Goal: Manage account settings

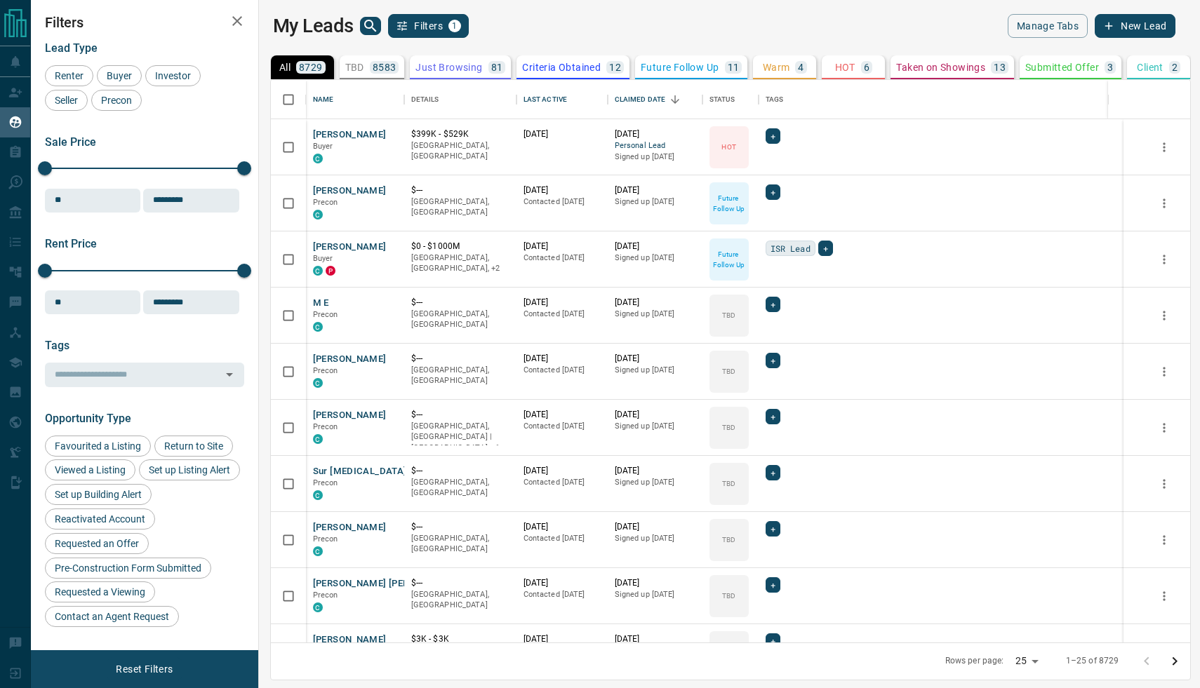
scroll to position [563, 935]
click at [347, 133] on button "[PERSON_NAME]" at bounding box center [350, 134] width 74 height 13
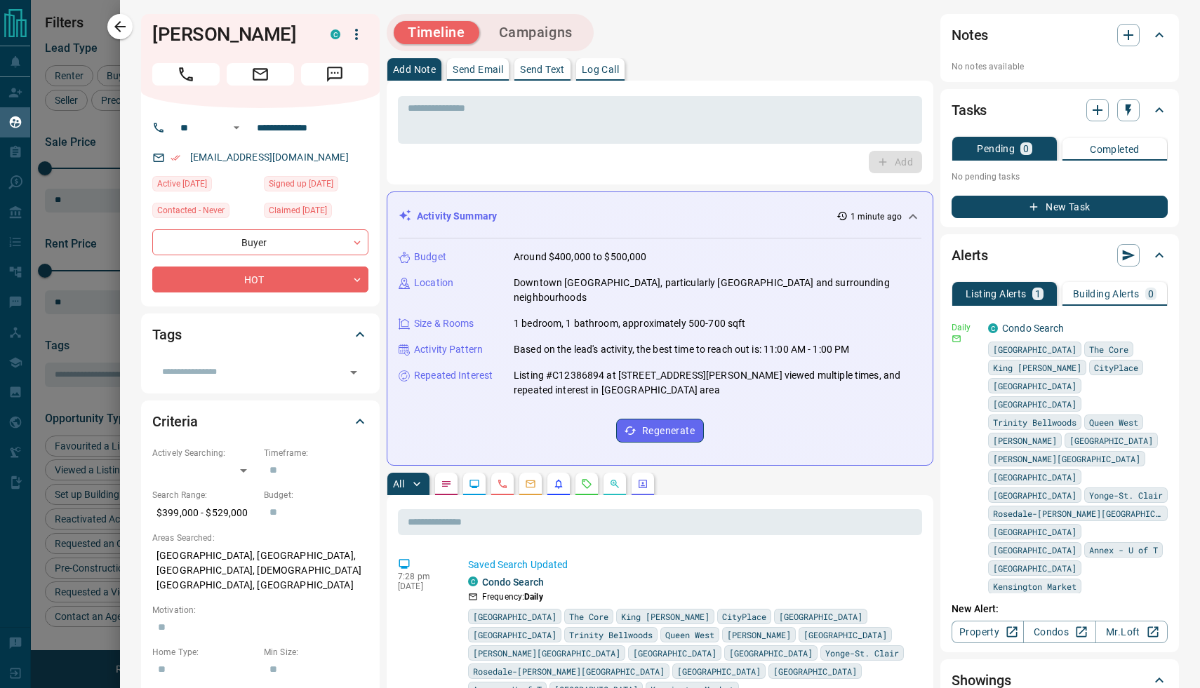
click at [354, 154] on div "[EMAIL_ADDRESS][DOMAIN_NAME]" at bounding box center [260, 157] width 216 height 23
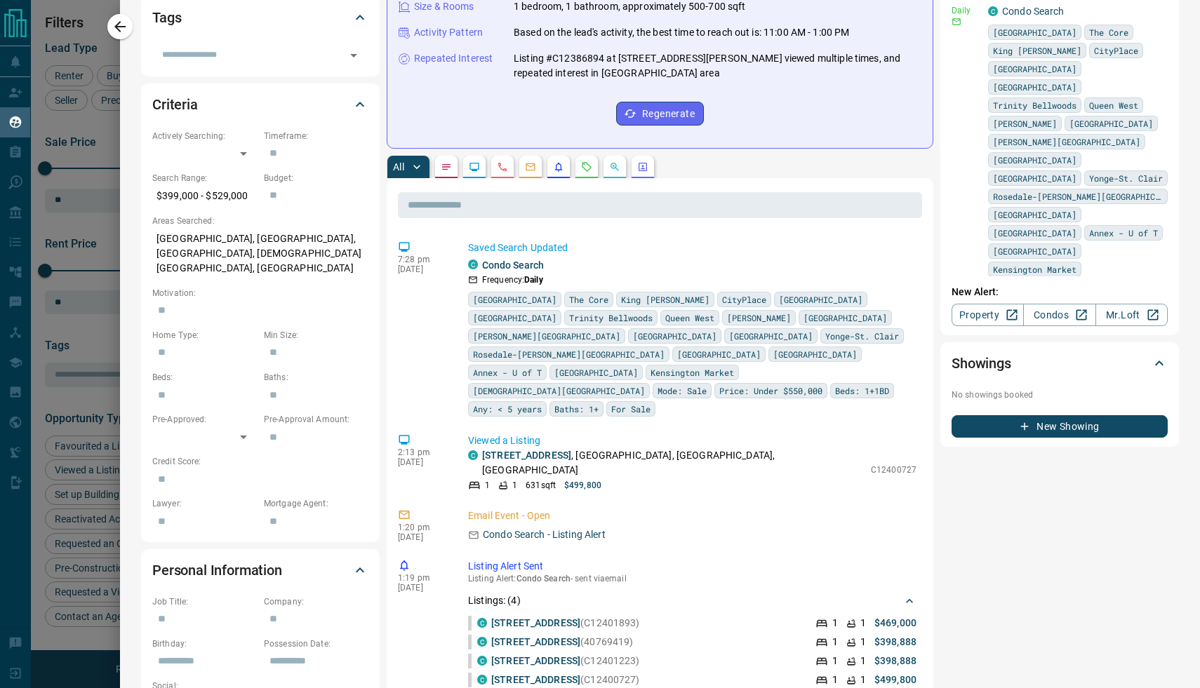
scroll to position [0, 0]
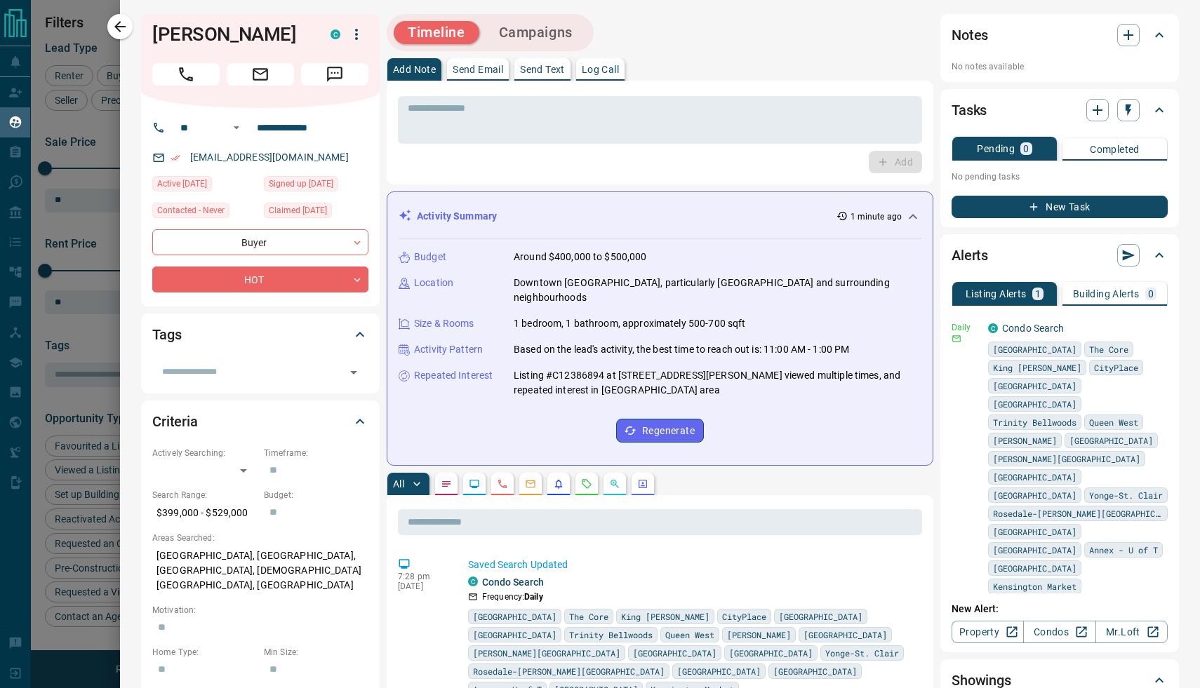
click at [1033, 279] on div "Listing Alerts 1 Building Alerts 0 Daily C Condo Search [GEOGRAPHIC_DATA] [GEOG…" at bounding box center [1059, 457] width 216 height 371
click at [1164, 326] on button "button" at bounding box center [1158, 327] width 20 height 20
click at [1139, 373] on link "Edit" at bounding box center [1131, 375] width 31 height 13
